Goal: Information Seeking & Learning: Learn about a topic

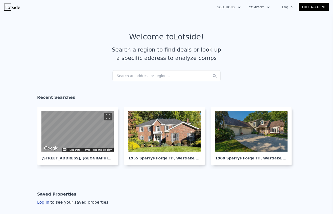
click at [136, 76] on div "Search an address or region..." at bounding box center [166, 75] width 108 height 11
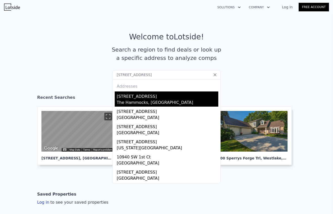
type input "10940 sw 143rd ct"
click at [150, 97] on div "10940 SW 143rd Ct" at bounding box center [168, 95] width 102 height 8
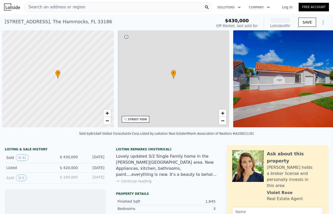
scroll to position [0, 2]
